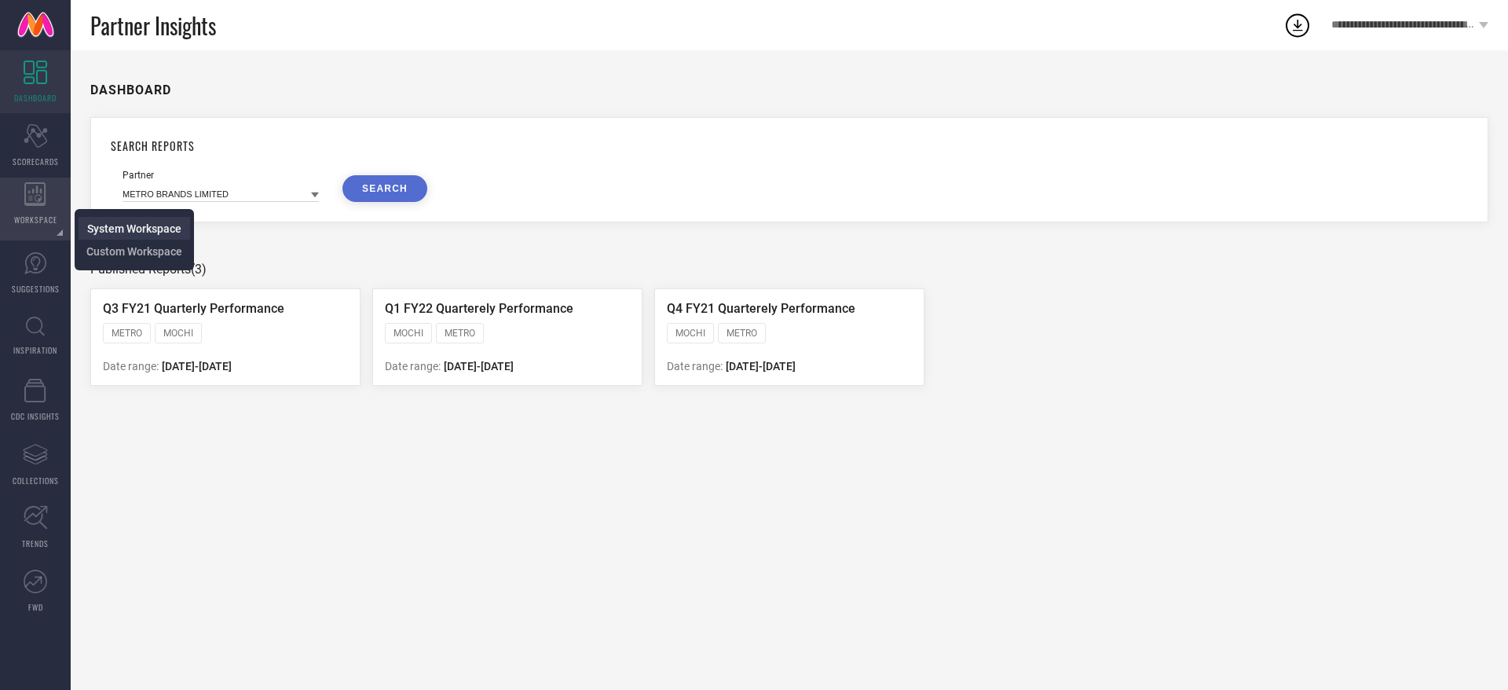
click at [148, 223] on span "System Workspace" at bounding box center [134, 228] width 94 height 13
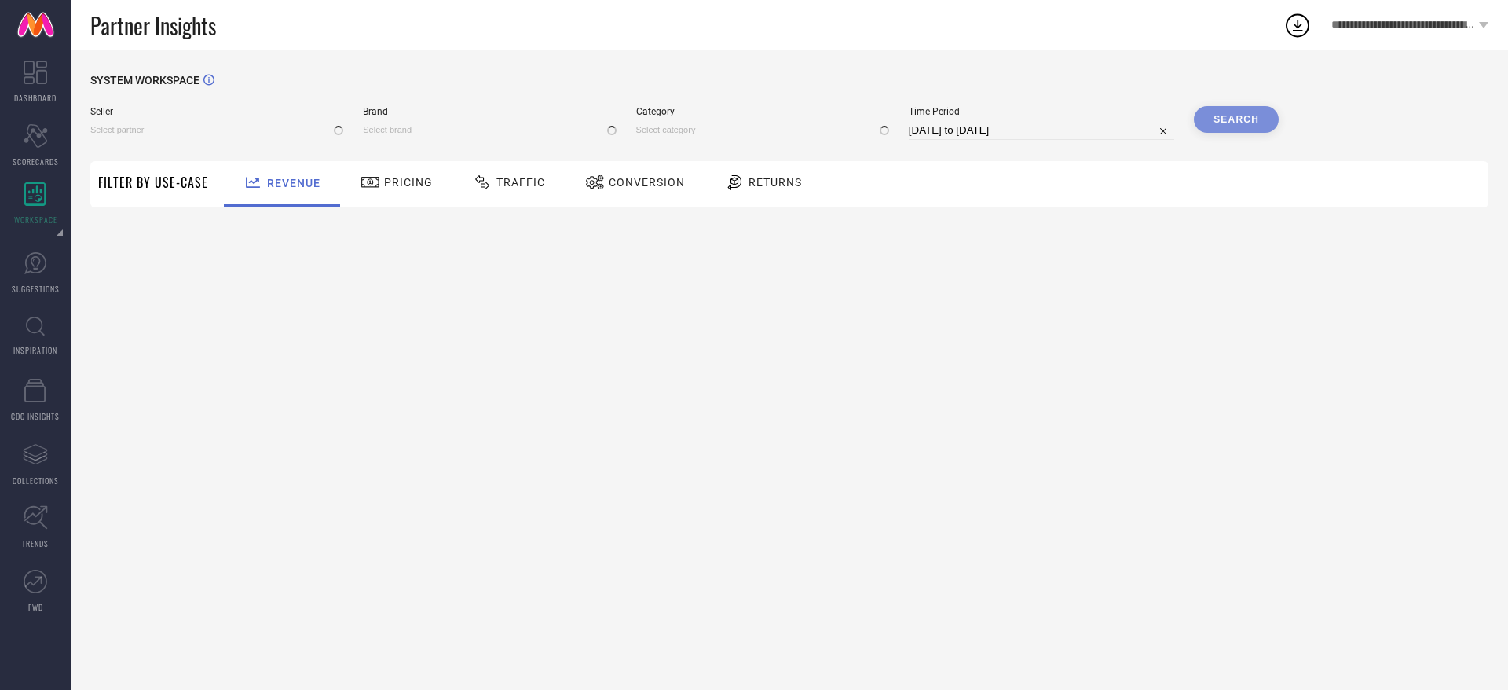
type input "All"
type input "1 STOP FASHION"
type input "All"
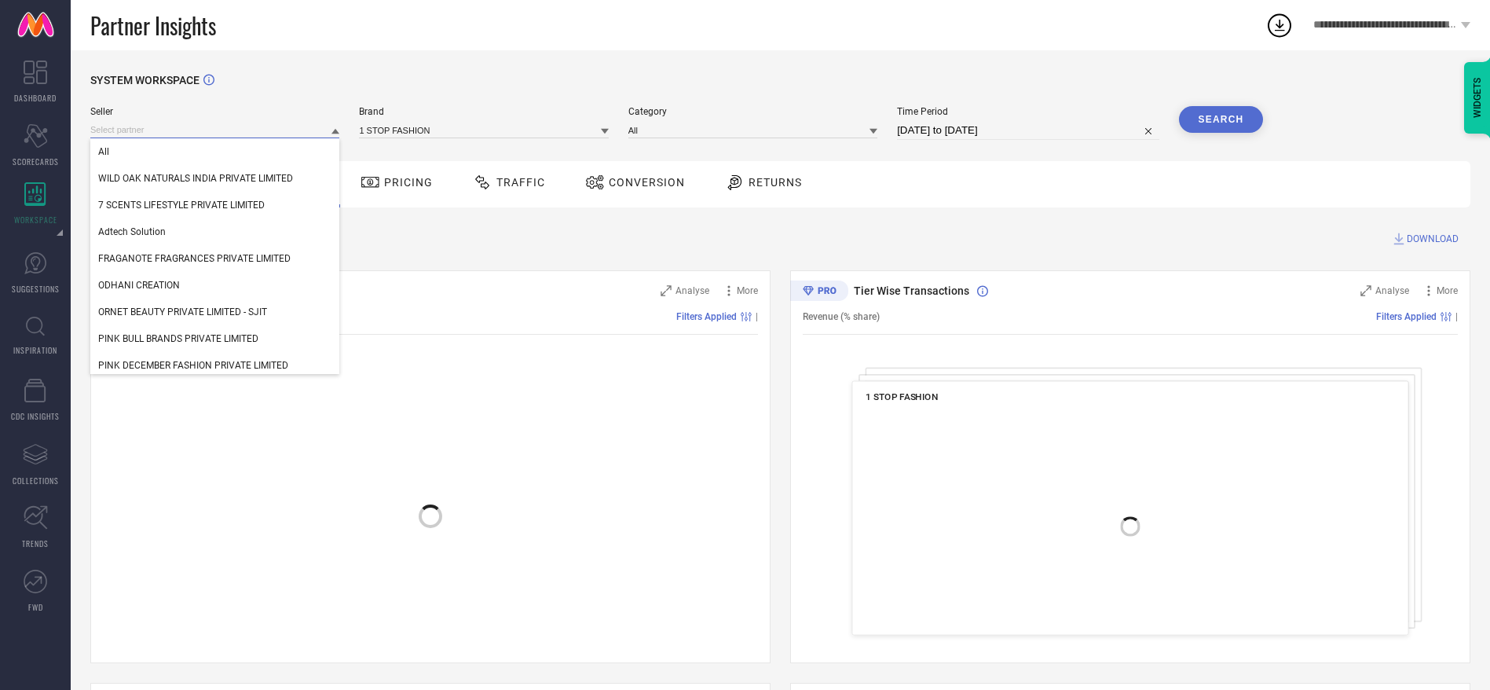
click at [185, 134] on input at bounding box center [214, 130] width 249 height 16
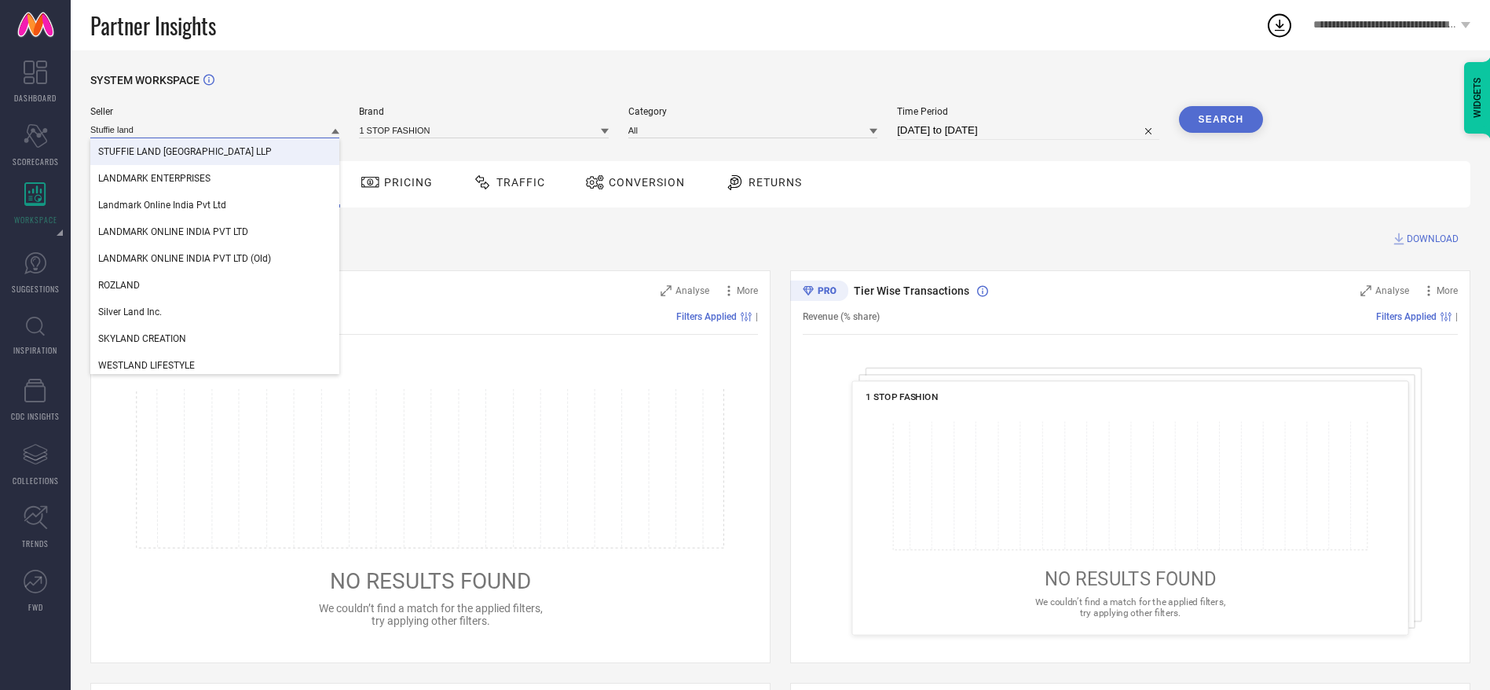
type input "Stuffie land"
click at [192, 148] on span "STUFFIE LAND [GEOGRAPHIC_DATA] LLP" at bounding box center [185, 151] width 174 height 11
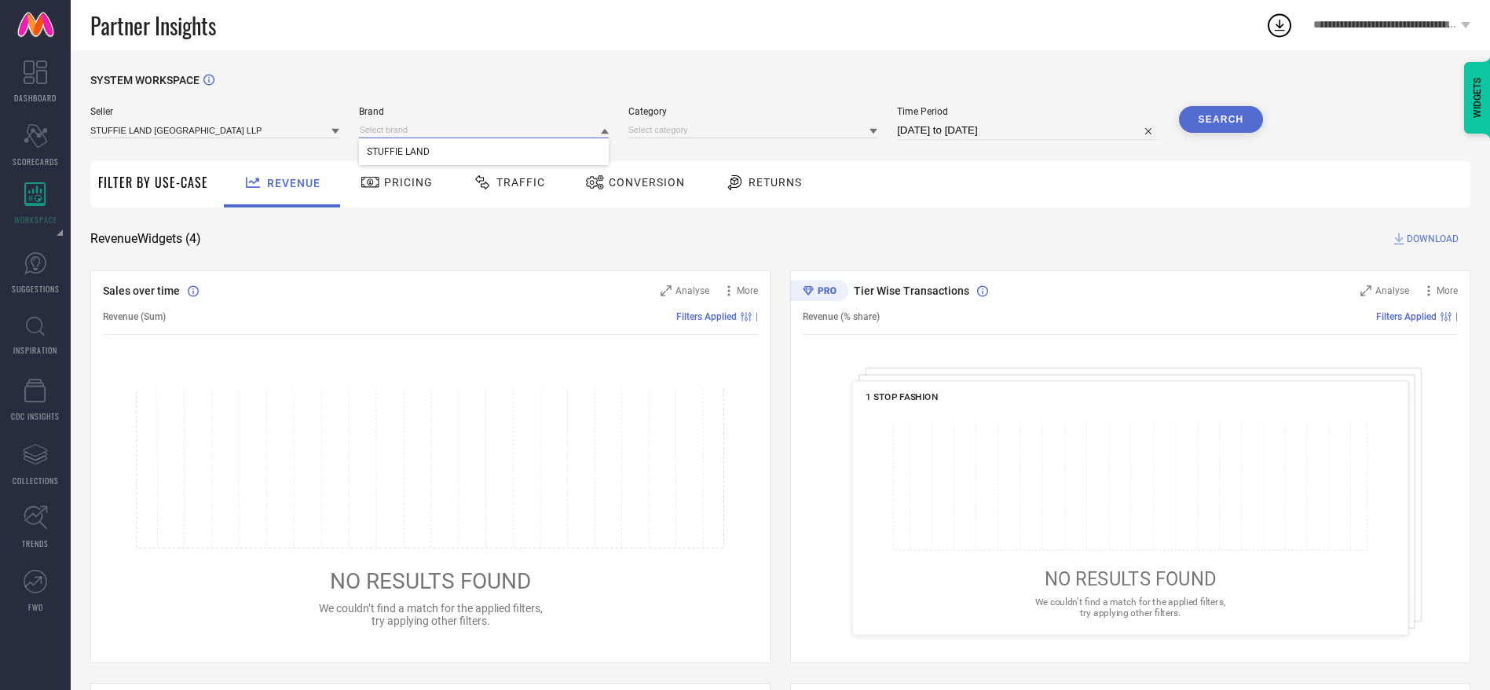
click at [452, 124] on input at bounding box center [483, 130] width 249 height 16
click at [452, 137] on input at bounding box center [483, 130] width 249 height 16
click at [448, 152] on div "STUFFIE LAND" at bounding box center [483, 151] width 249 height 27
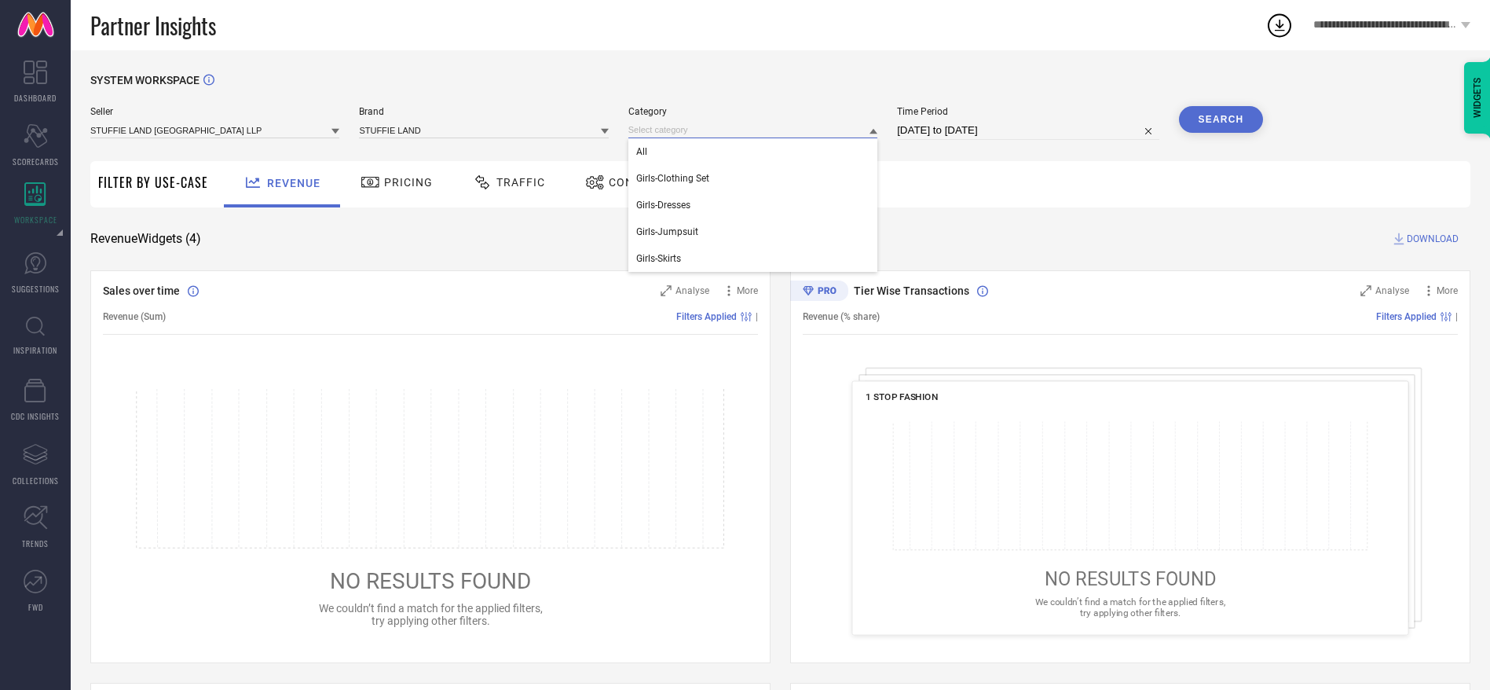
click at [720, 130] on input at bounding box center [752, 130] width 249 height 16
click at [719, 131] on input at bounding box center [752, 130] width 249 height 16
click at [717, 152] on div "All" at bounding box center [752, 151] width 249 height 27
select select "7"
select select "2025"
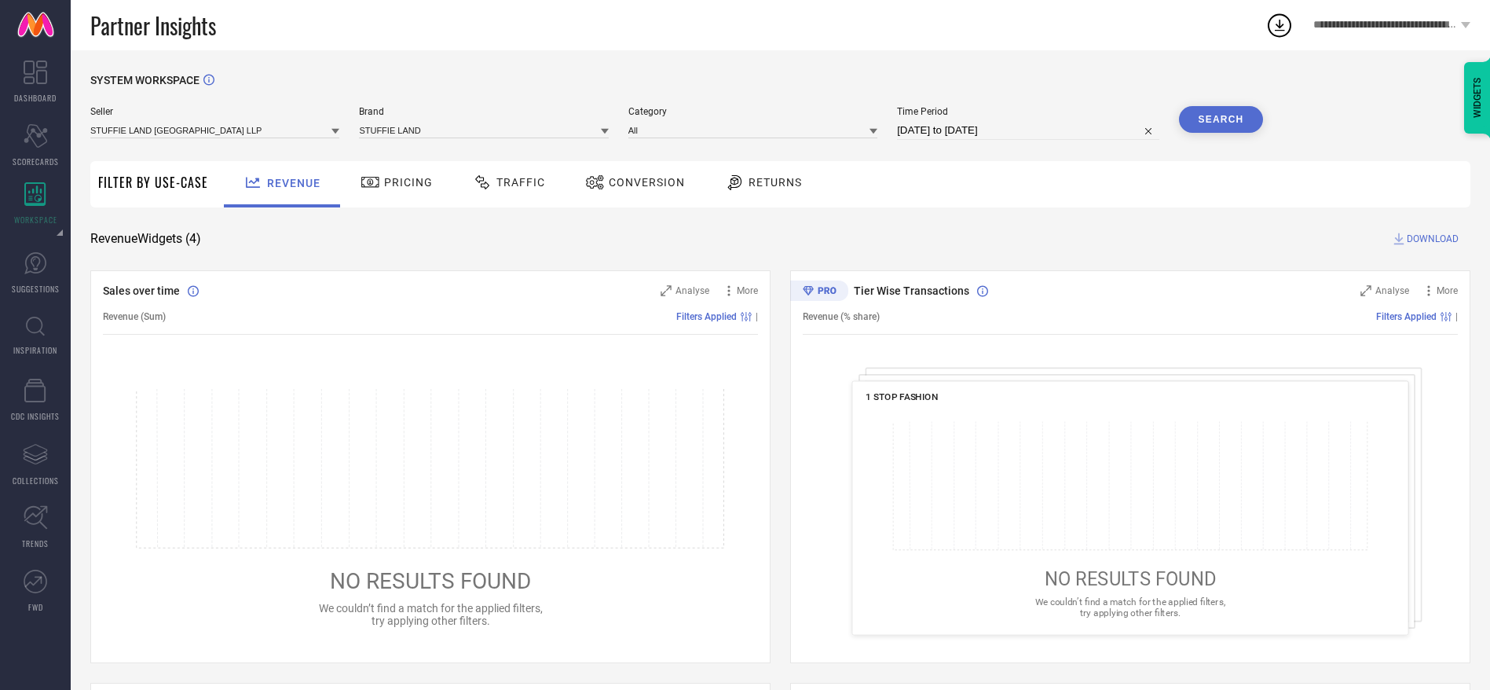
select select "8"
select select "2025"
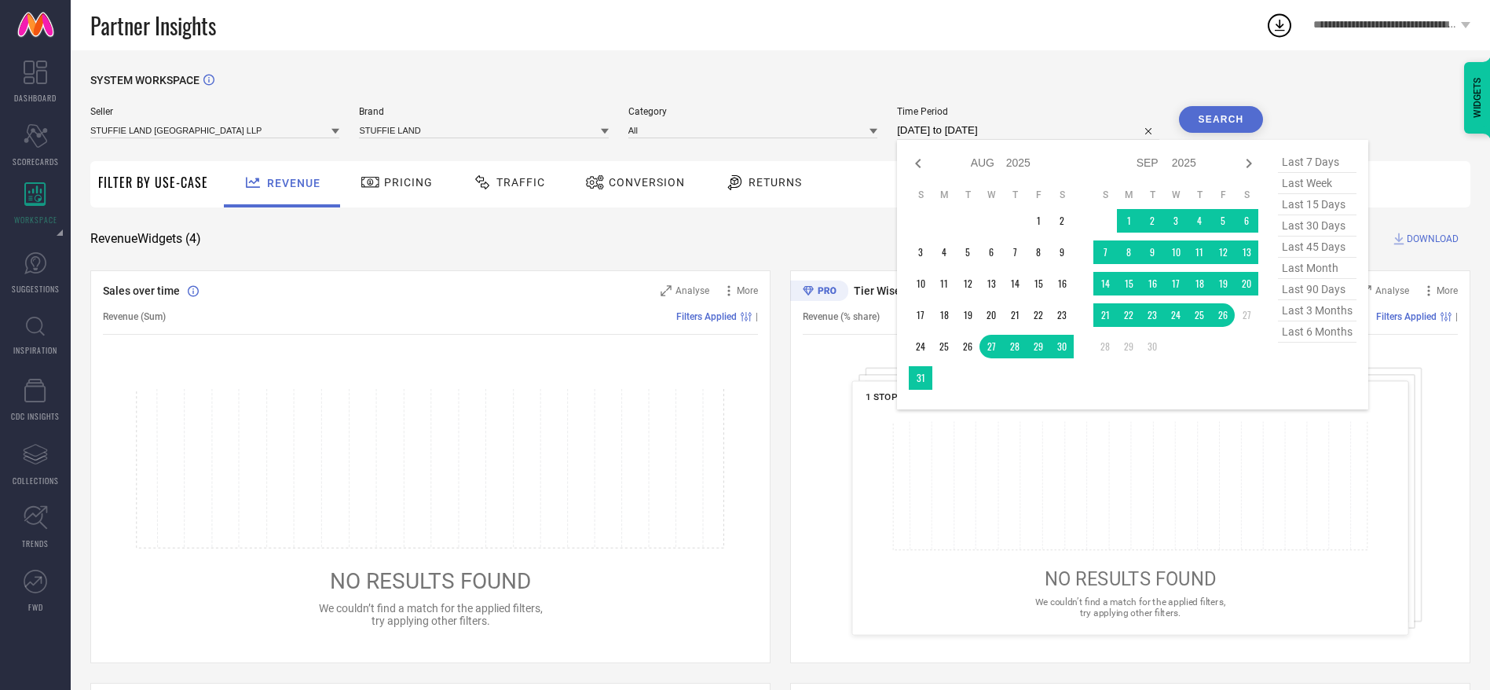
click at [921, 130] on input "[DATE] to [DATE]" at bounding box center [1028, 130] width 262 height 19
click at [1005, 252] on span "last 45 days" at bounding box center [1317, 246] width 79 height 21
type input "[DATE] to [DATE]"
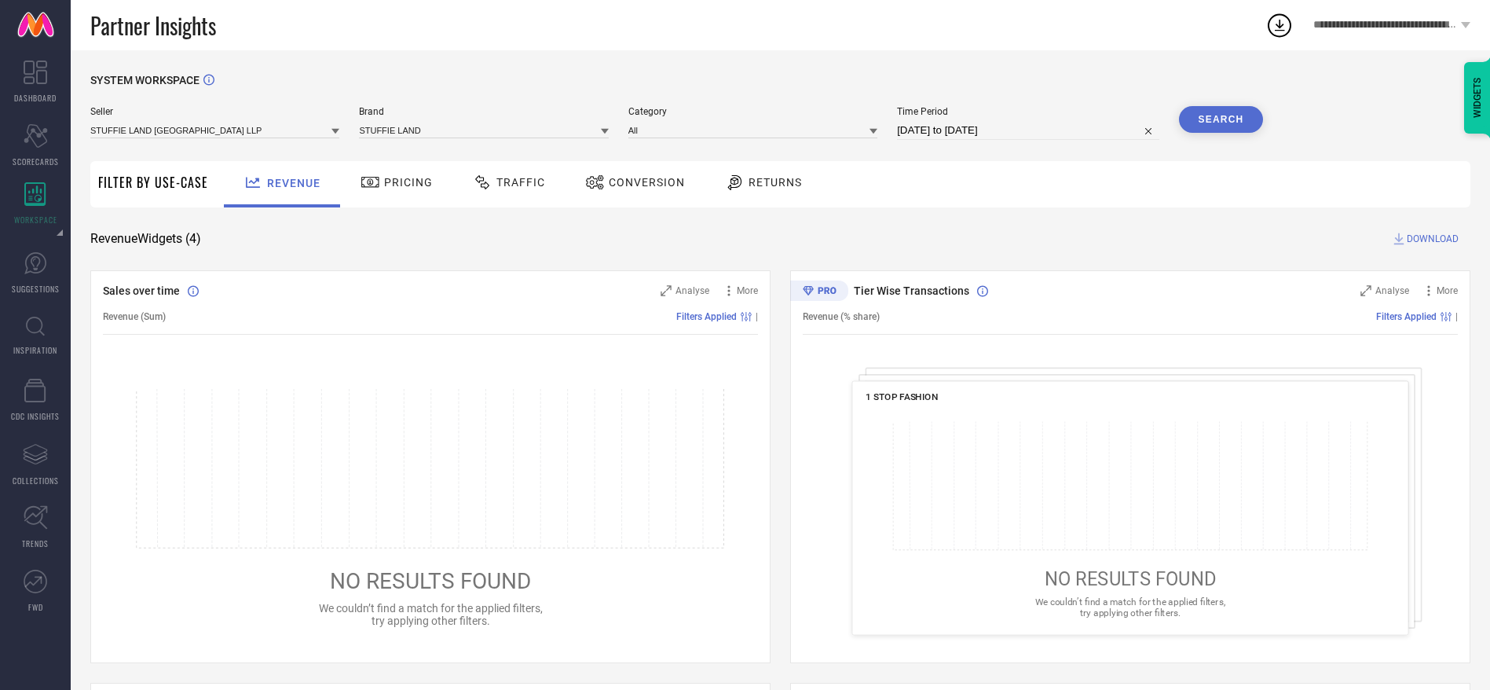
click at [1005, 118] on button "Search" at bounding box center [1221, 119] width 85 height 27
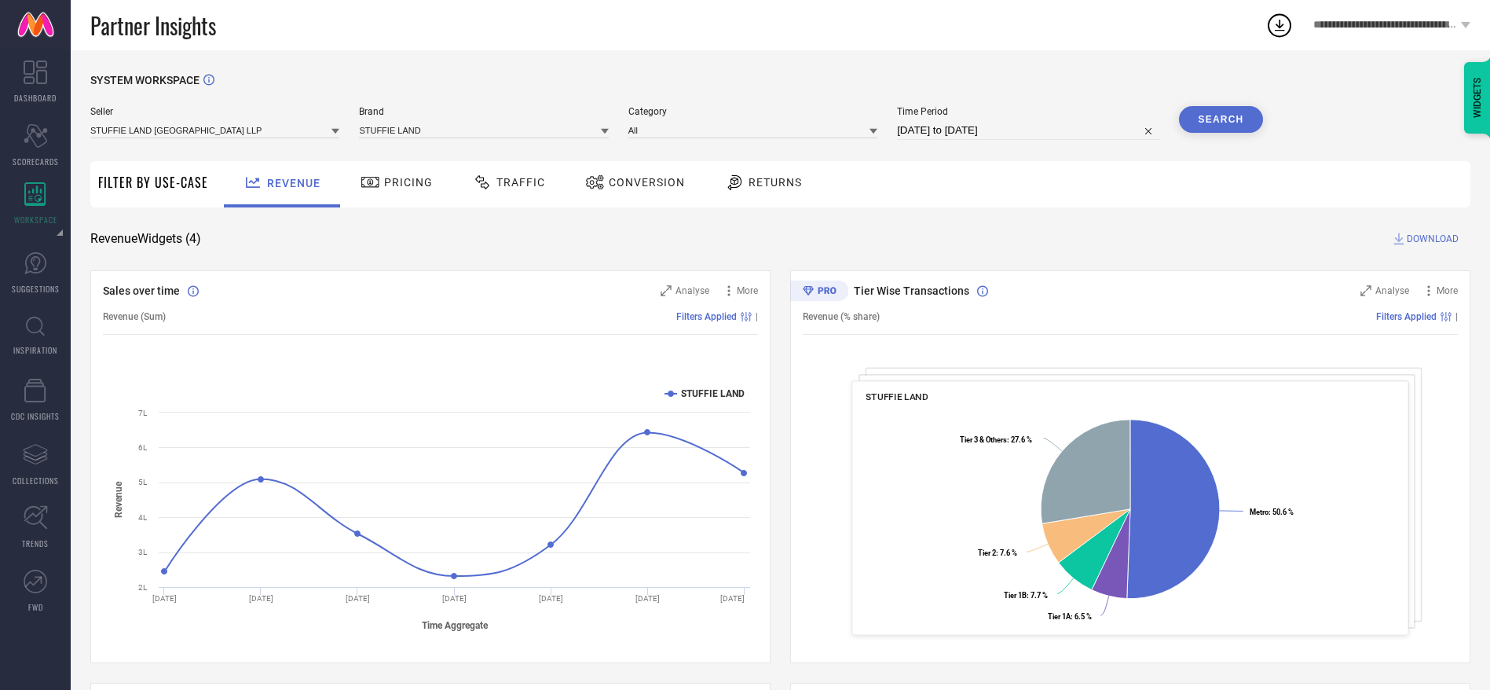
click at [524, 180] on span "Traffic" at bounding box center [520, 182] width 49 height 13
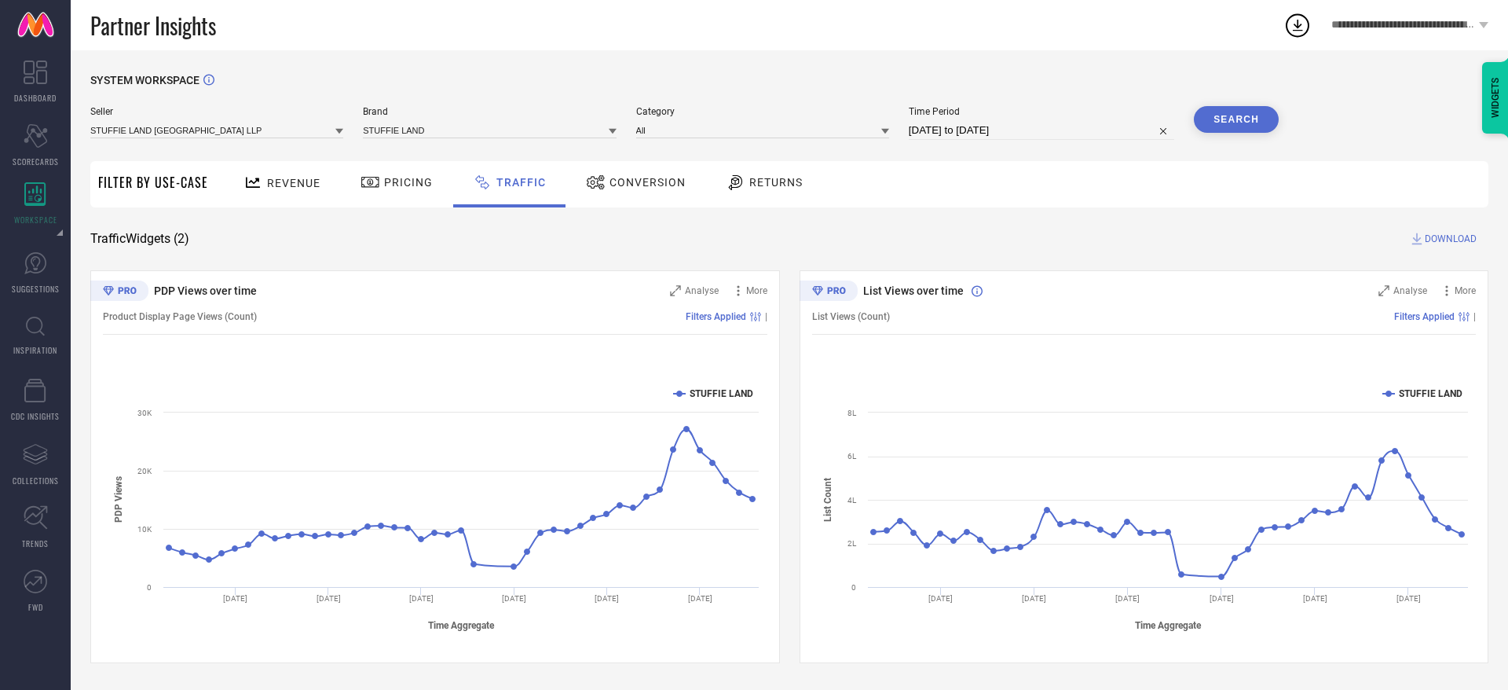
click at [1005, 232] on span "DOWNLOAD" at bounding box center [1451, 239] width 52 height 16
click at [1005, 25] on icon at bounding box center [1298, 26] width 10 height 12
